Goal: Navigation & Orientation: Find specific page/section

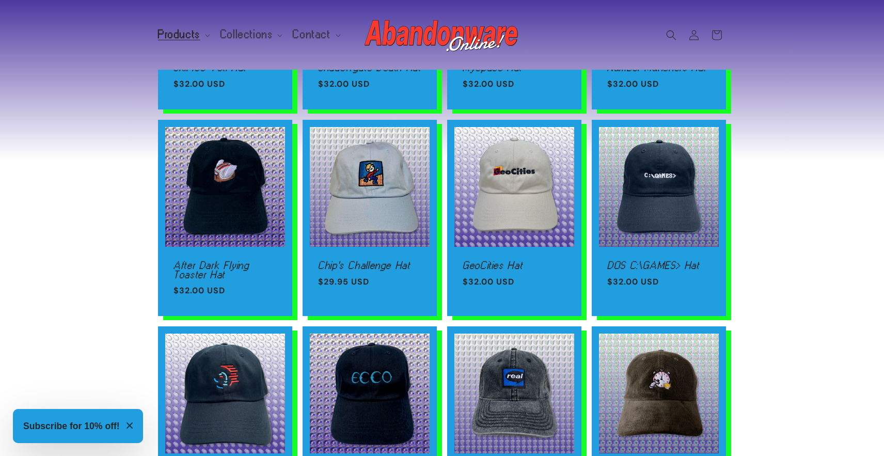
scroll to position [579, 0]
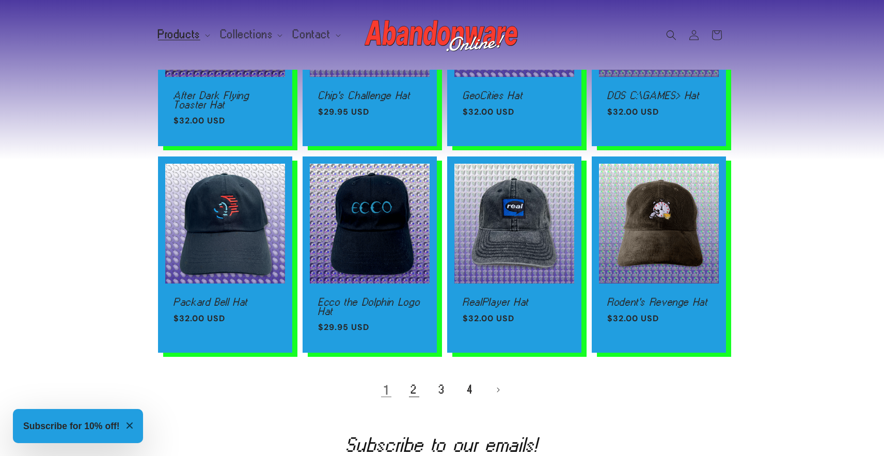
click at [418, 397] on link "2" at bounding box center [414, 389] width 23 height 23
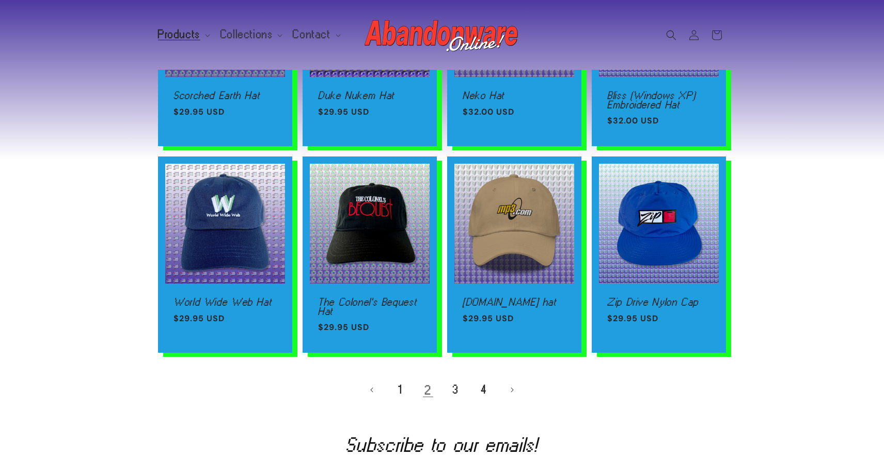
scroll to position [639, 0]
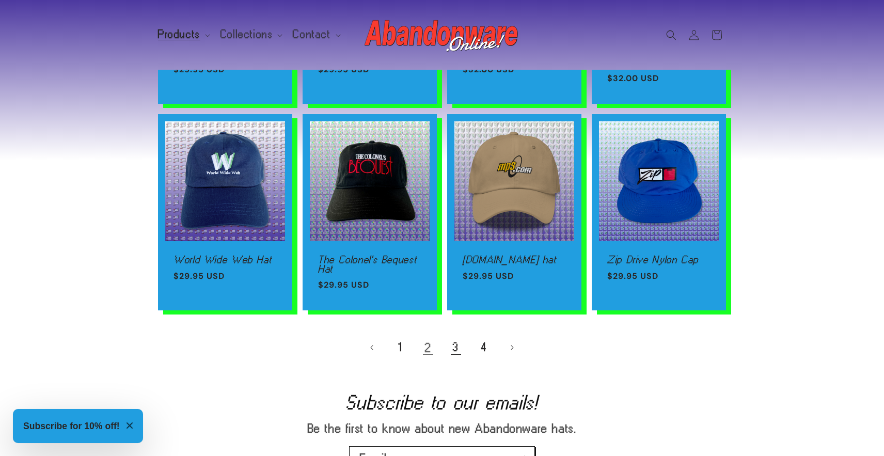
click at [456, 348] on link "3" at bounding box center [455, 347] width 23 height 23
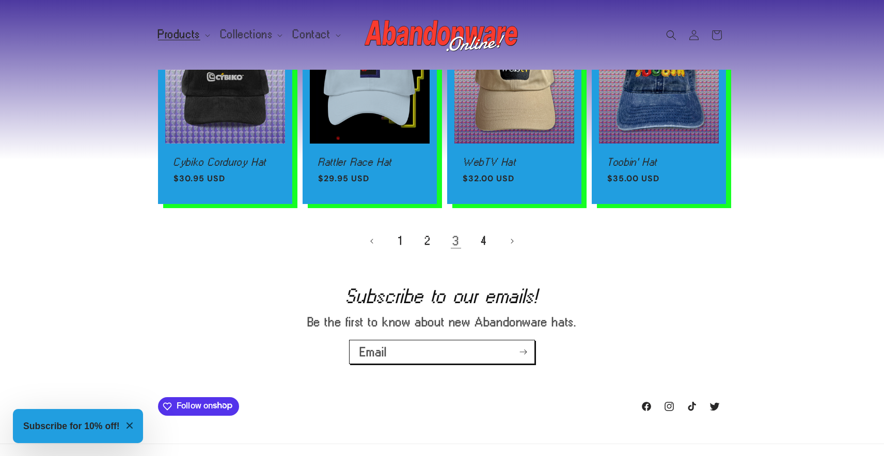
scroll to position [760, 0]
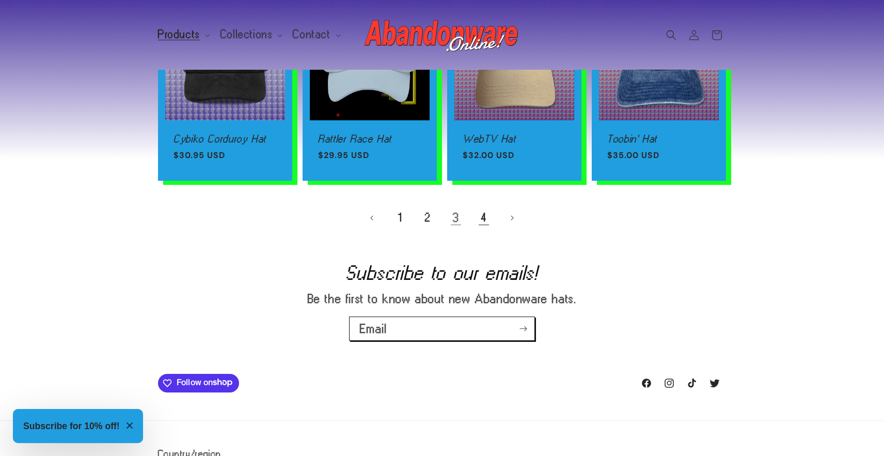
click at [481, 207] on link "4" at bounding box center [483, 218] width 23 height 23
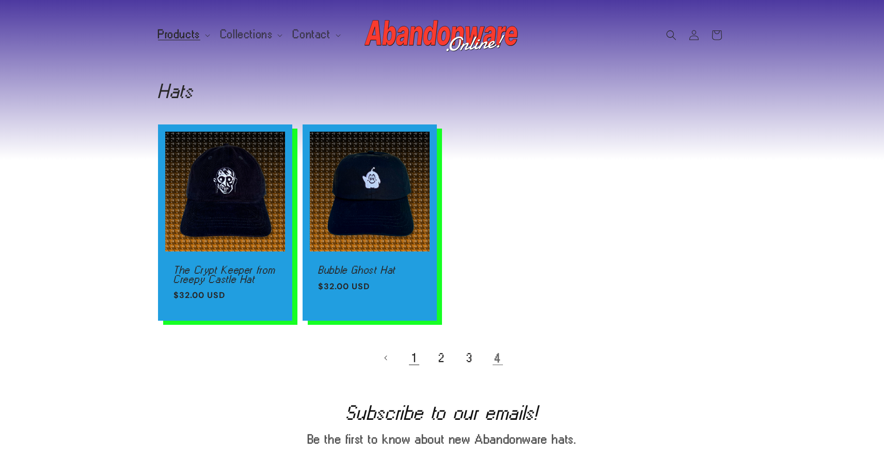
click at [418, 361] on link "1" at bounding box center [414, 357] width 23 height 23
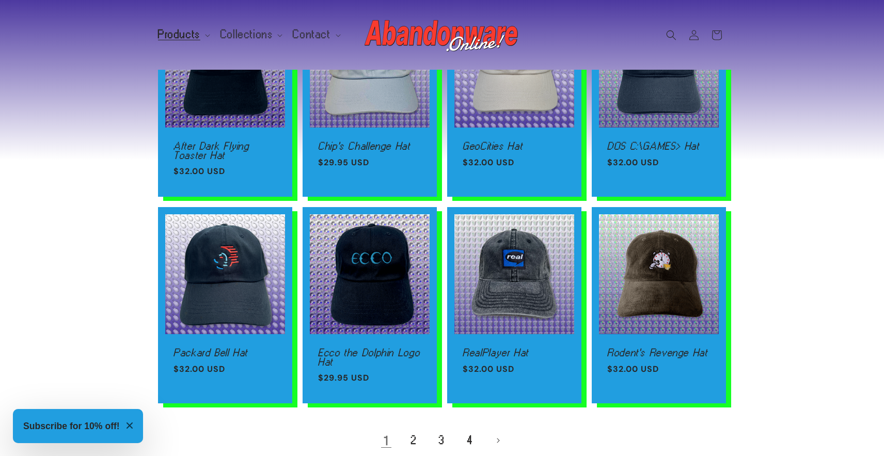
scroll to position [675, 0]
